Goal: Information Seeking & Learning: Learn about a topic

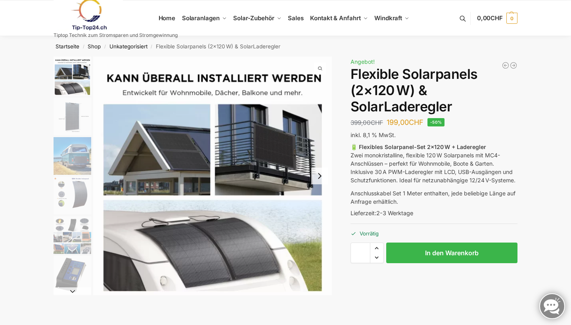
click at [74, 82] on img "1 / 9" at bounding box center [73, 76] width 38 height 39
click at [73, 119] on img "2 / 9" at bounding box center [73, 117] width 38 height 38
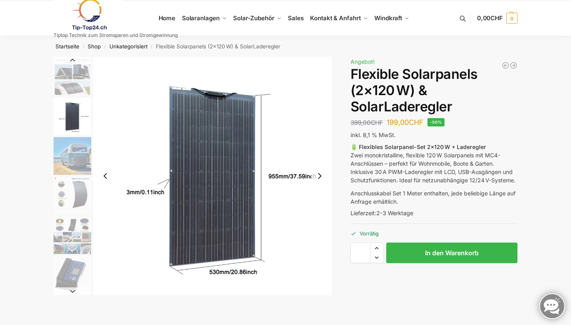
click at [76, 154] on img "3 / 9" at bounding box center [73, 156] width 38 height 38
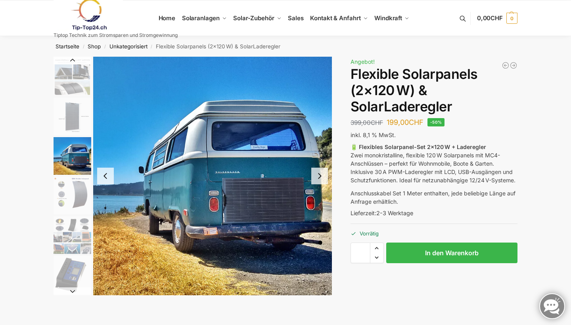
click at [318, 178] on button "Next slide" at bounding box center [319, 176] width 17 height 17
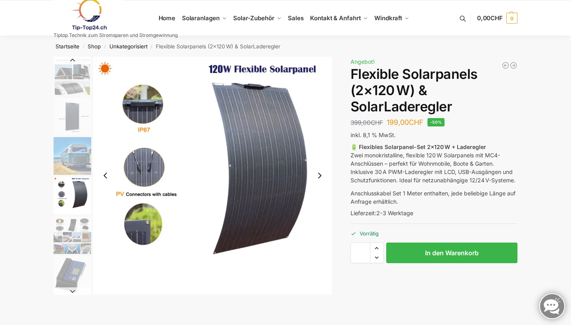
click at [318, 178] on button "Next slide" at bounding box center [319, 175] width 17 height 17
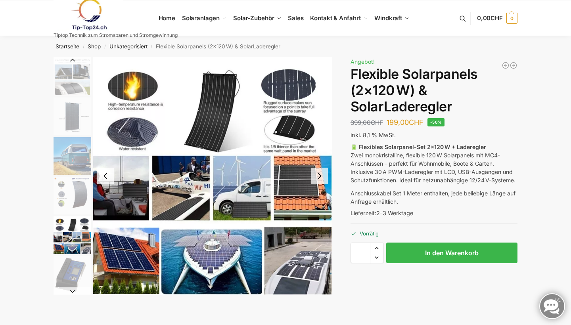
click at [318, 178] on button "Next slide" at bounding box center [319, 176] width 17 height 17
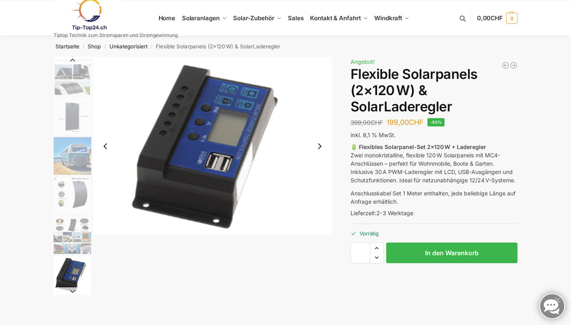
click at [318, 178] on img "6 / 9" at bounding box center [212, 146] width 239 height 179
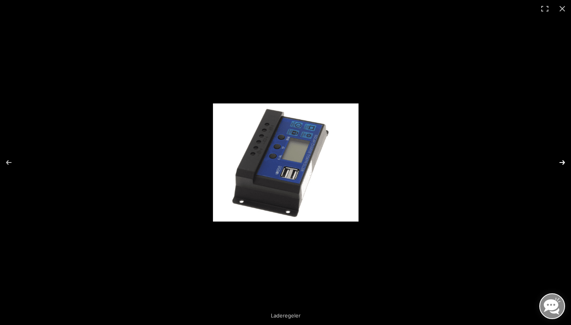
click at [562, 164] on button "Next (arrow right)" at bounding box center [557, 163] width 28 height 40
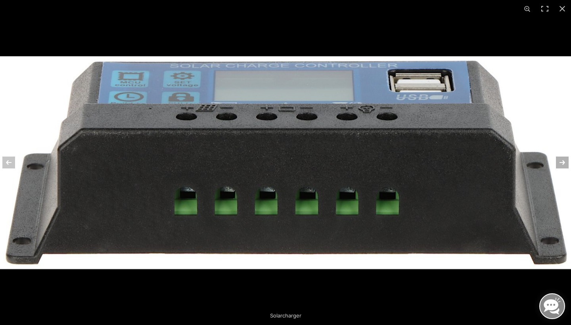
click at [562, 164] on button "Next (arrow right)" at bounding box center [557, 163] width 28 height 40
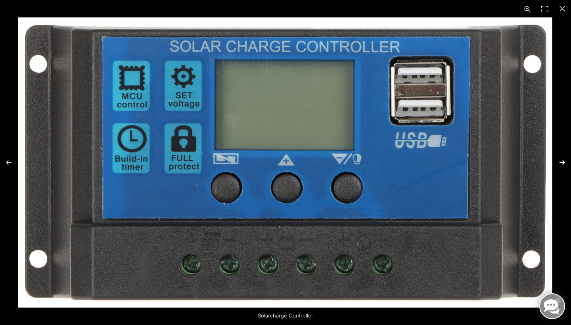
click at [562, 164] on button "Next (arrow right)" at bounding box center [557, 163] width 28 height 40
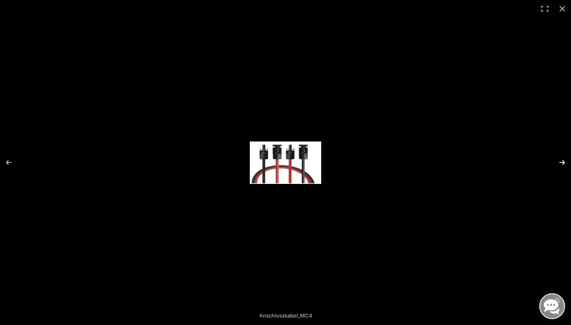
click at [562, 164] on button "Next (arrow right)" at bounding box center [557, 163] width 28 height 40
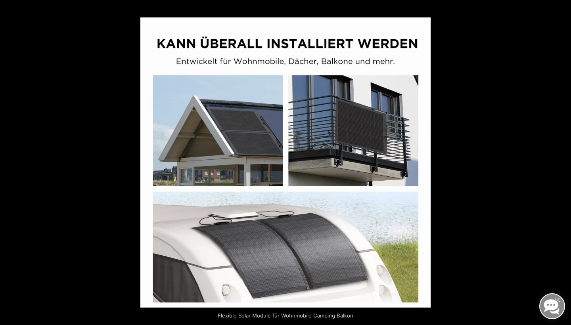
click at [562, 164] on button "Next (arrow right)" at bounding box center [557, 163] width 28 height 40
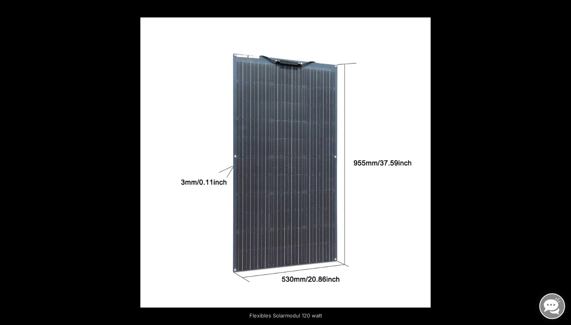
click at [562, 164] on button "Next (arrow right)" at bounding box center [557, 163] width 28 height 40
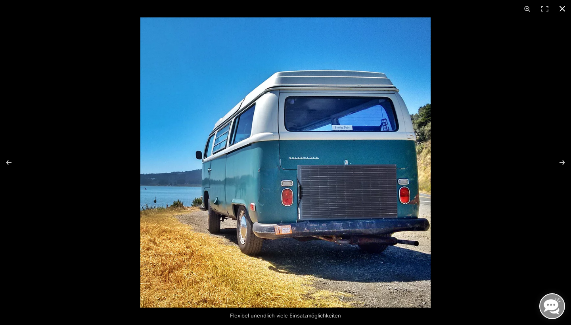
click at [561, 8] on button "Close (Esc)" at bounding box center [562, 8] width 17 height 17
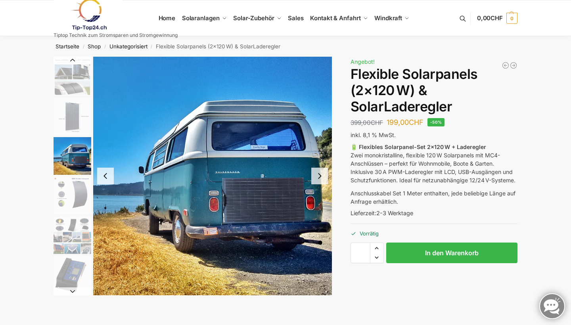
scroll to position [-4, 0]
